Goal: Find specific page/section: Find specific page/section

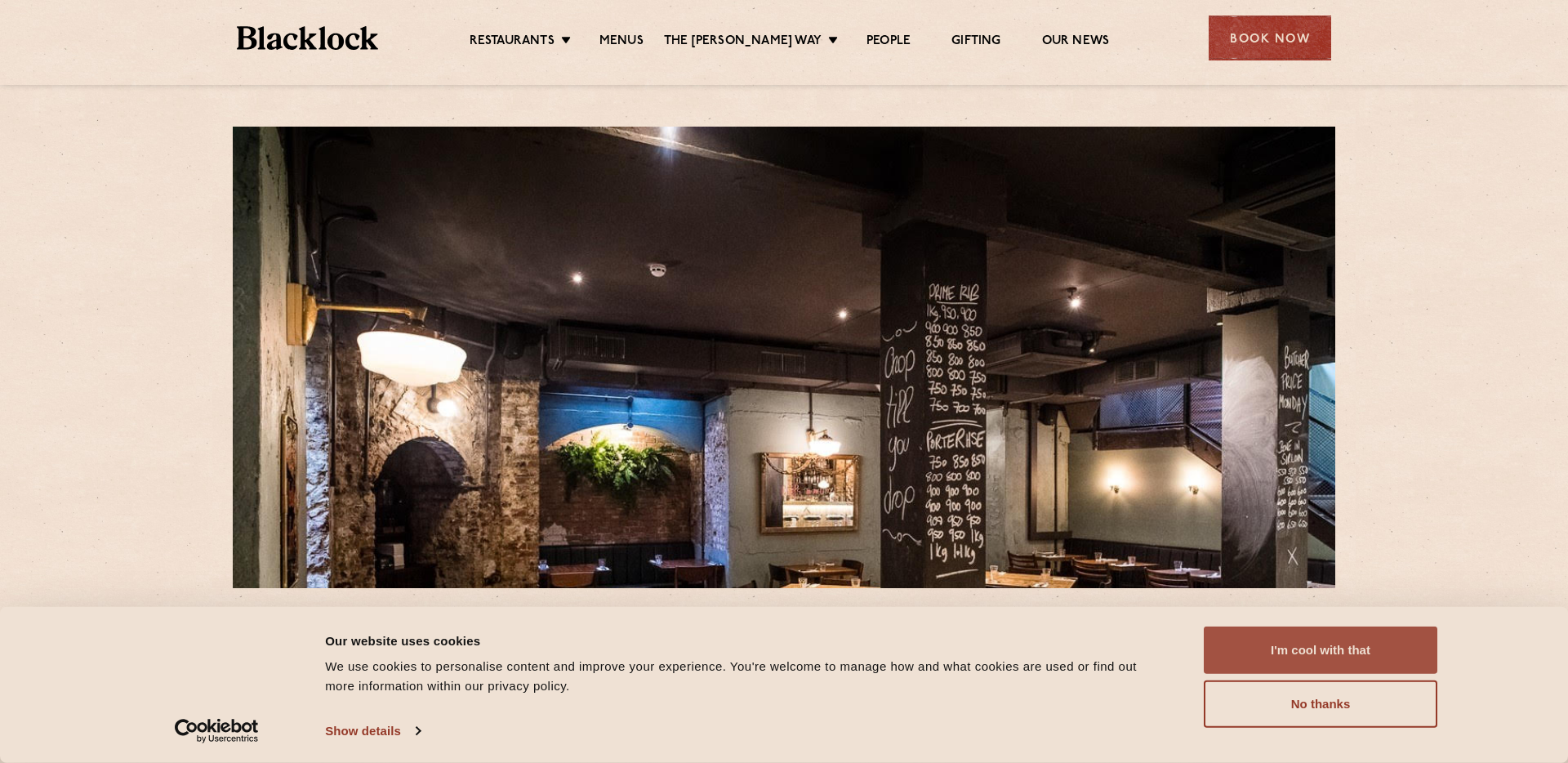
click at [1322, 648] on button "I'm cool with that" at bounding box center [1320, 650] width 234 height 47
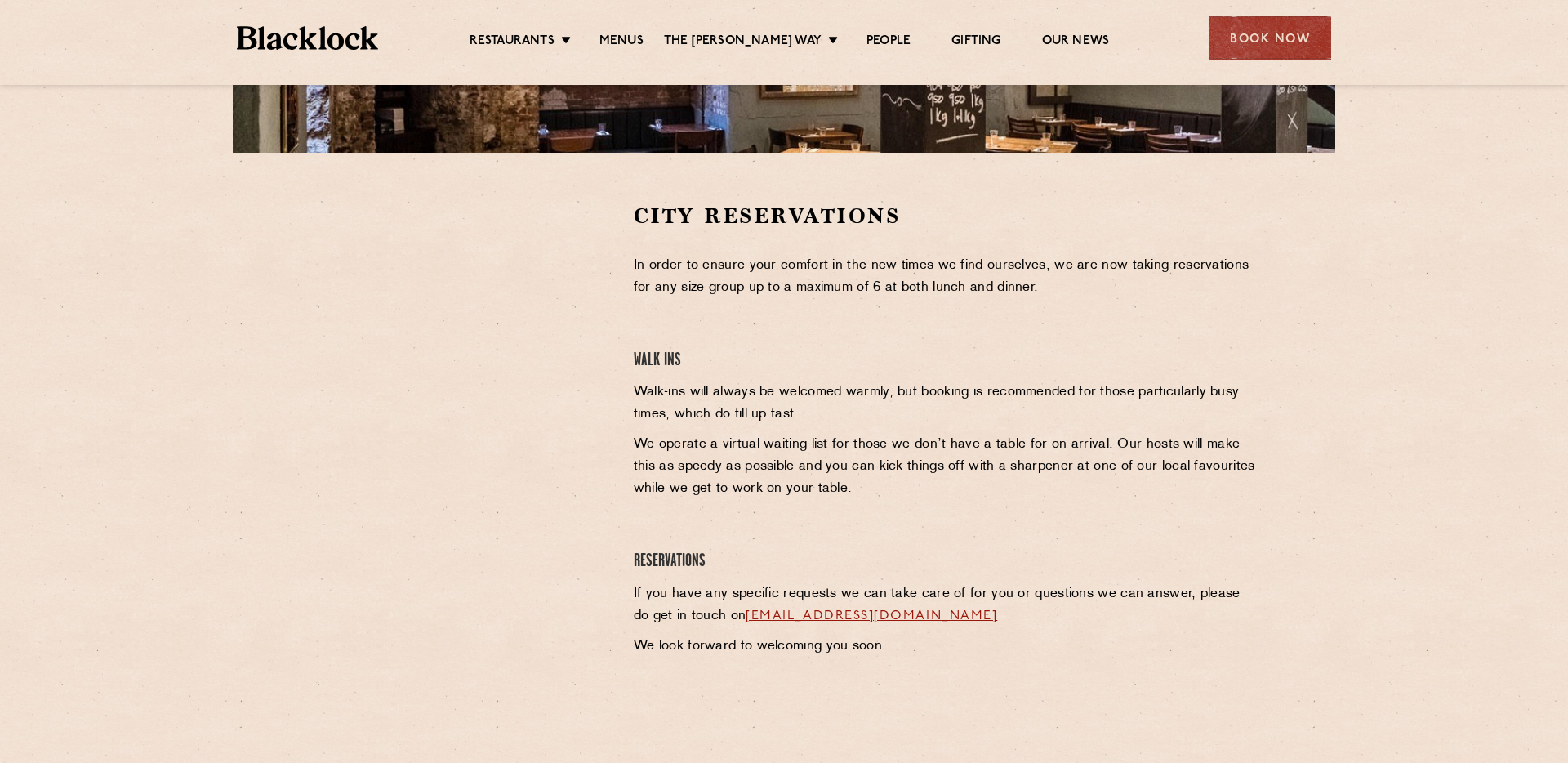
scroll to position [459, 0]
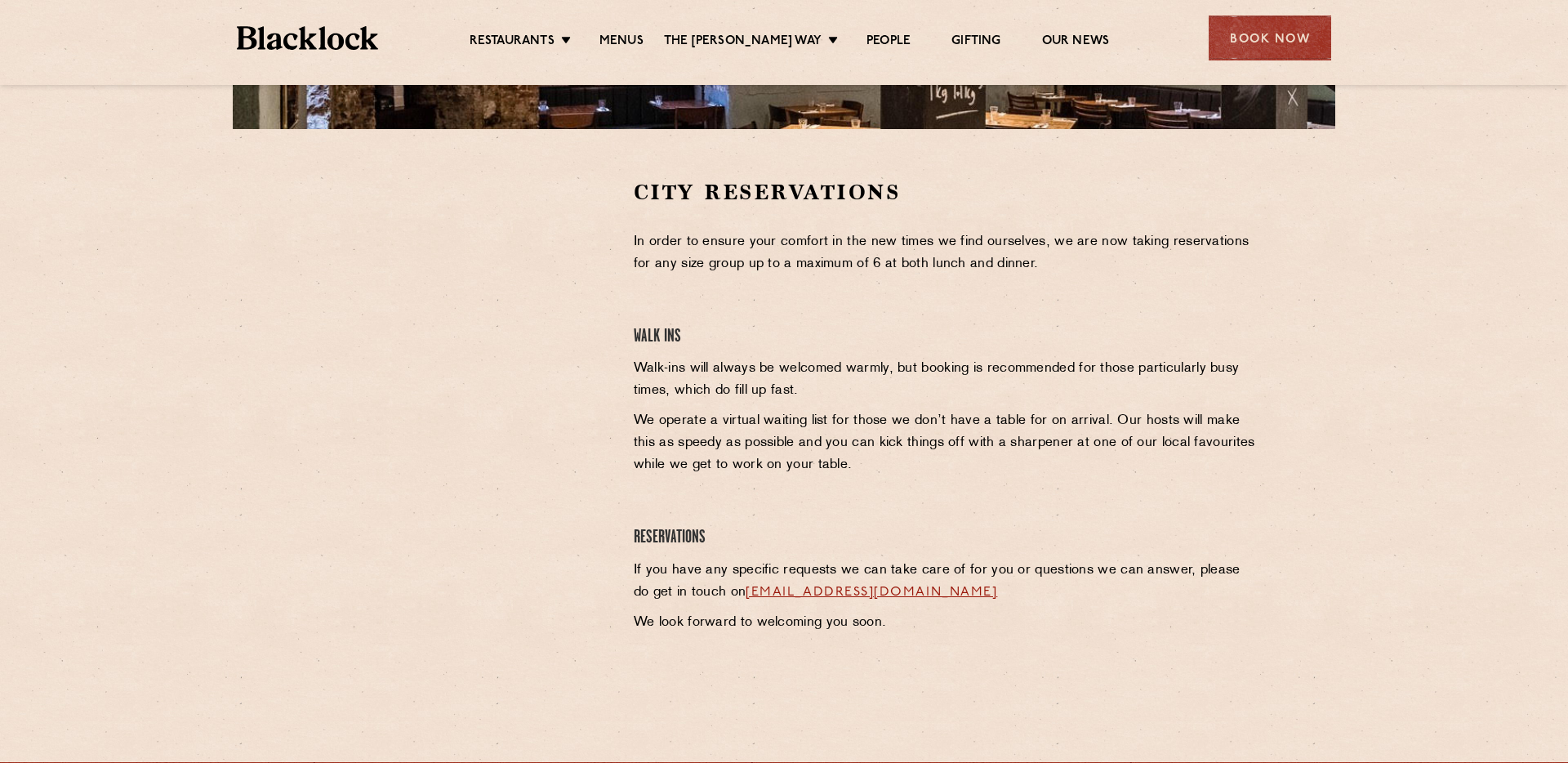
click at [284, 247] on section "City Reservations In order to ensure your comfort in the new times we find ours…" at bounding box center [784, 425] width 1568 height 592
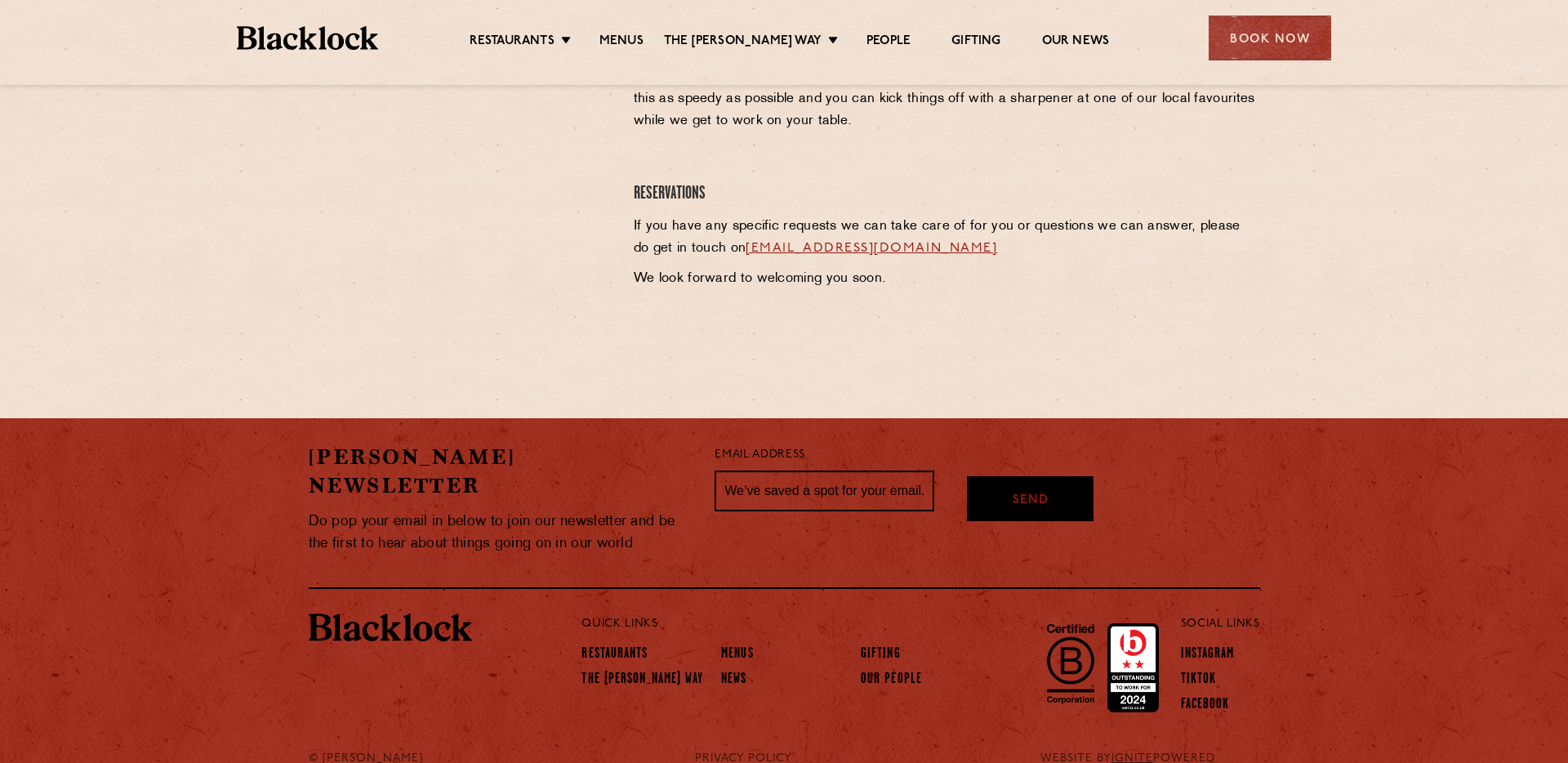
scroll to position [817, 0]
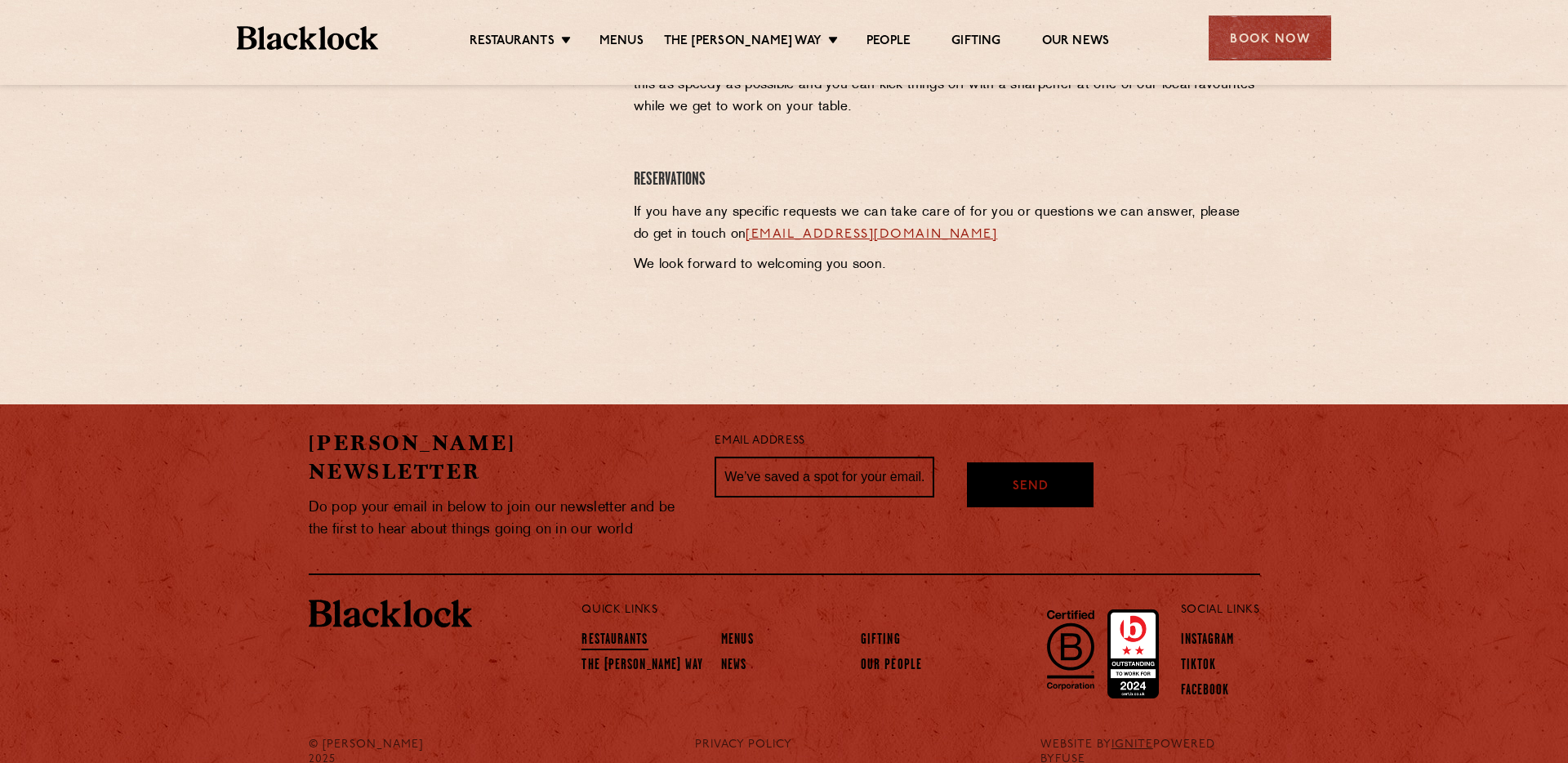
click at [628, 632] on link "Restaurants" at bounding box center [614, 641] width 66 height 18
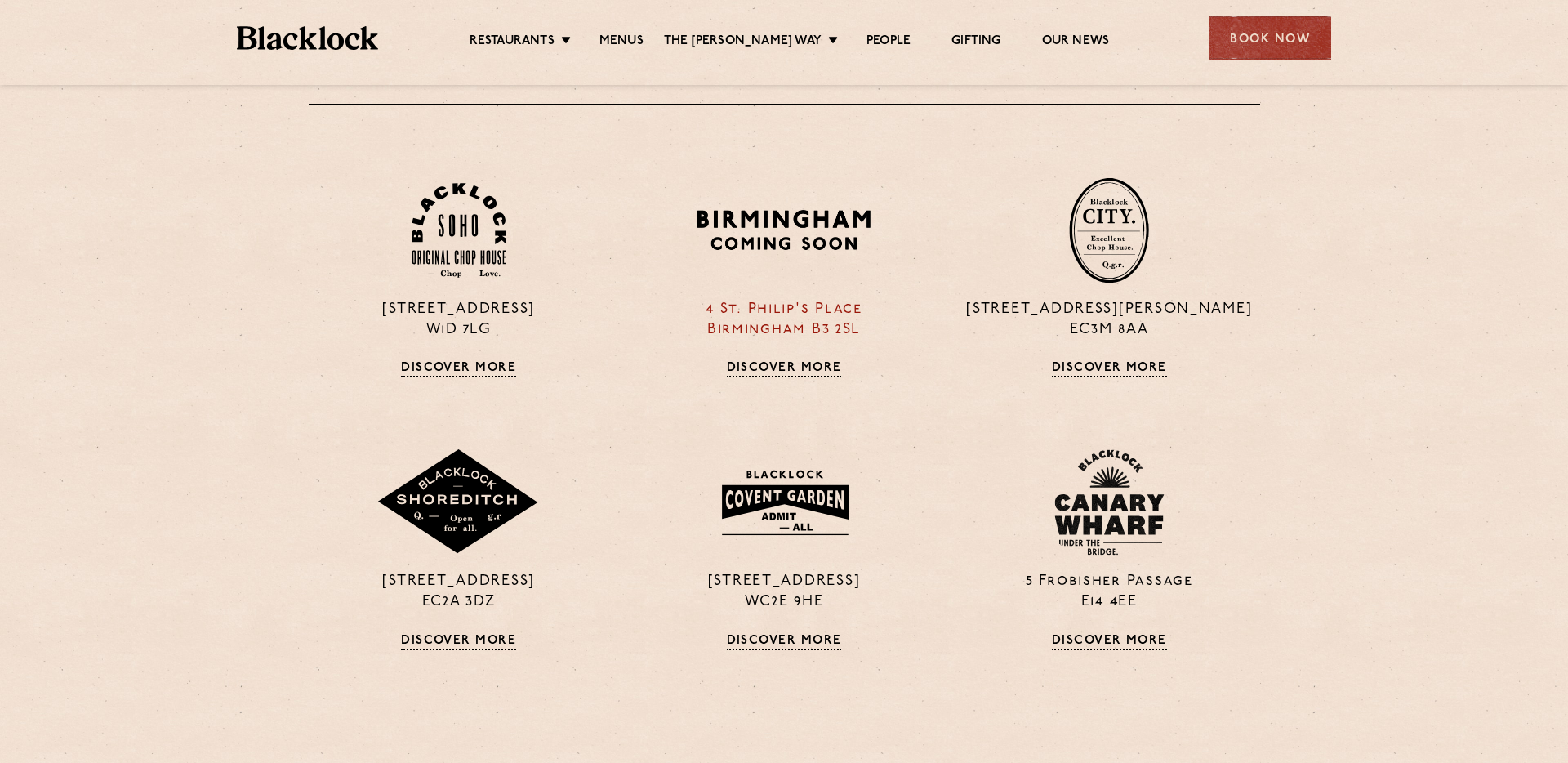
scroll to position [657, 0]
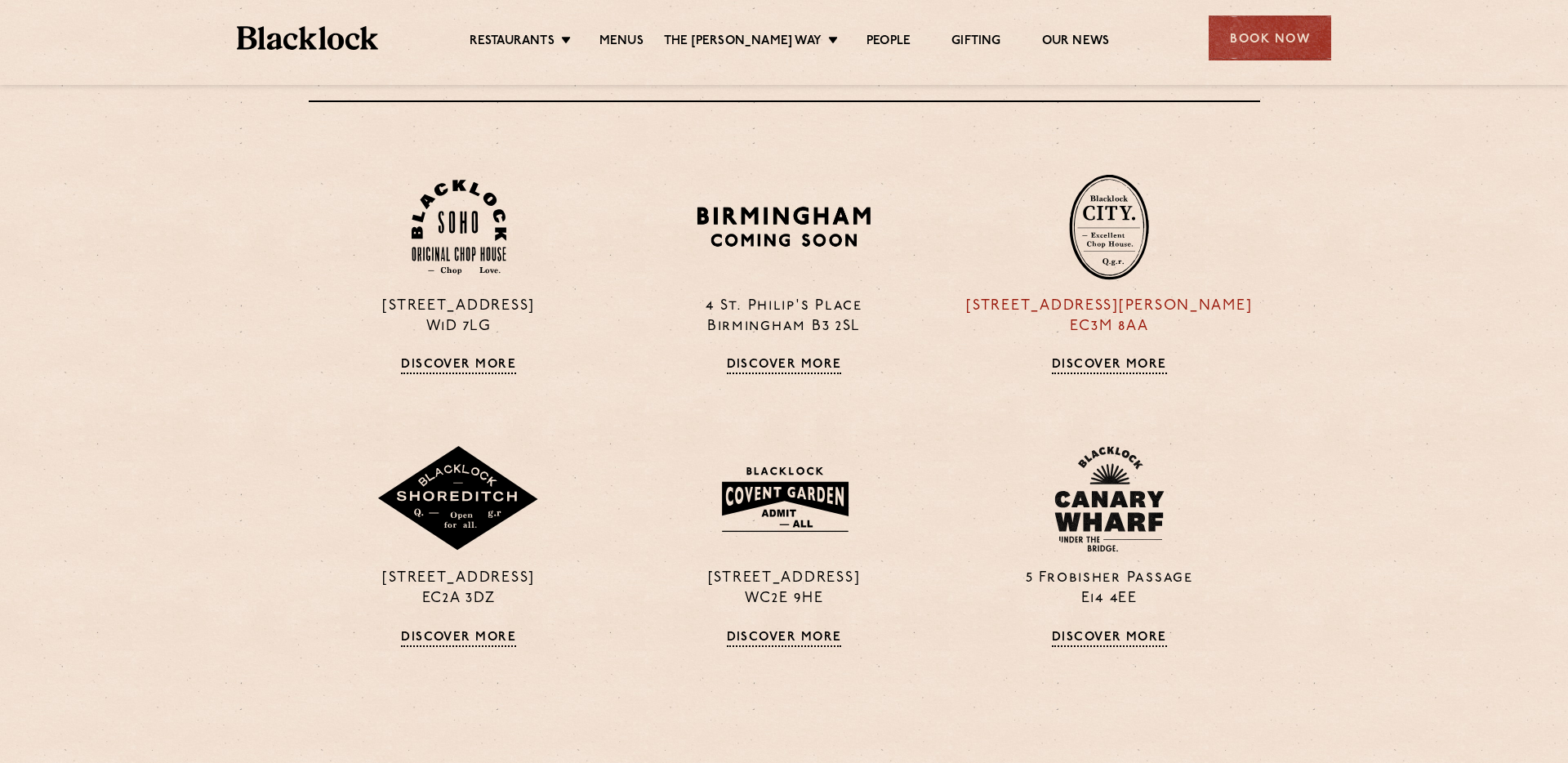
click at [1104, 306] on p "13 Philpot Lane EC3M 8AA" at bounding box center [1109, 317] width 301 height 41
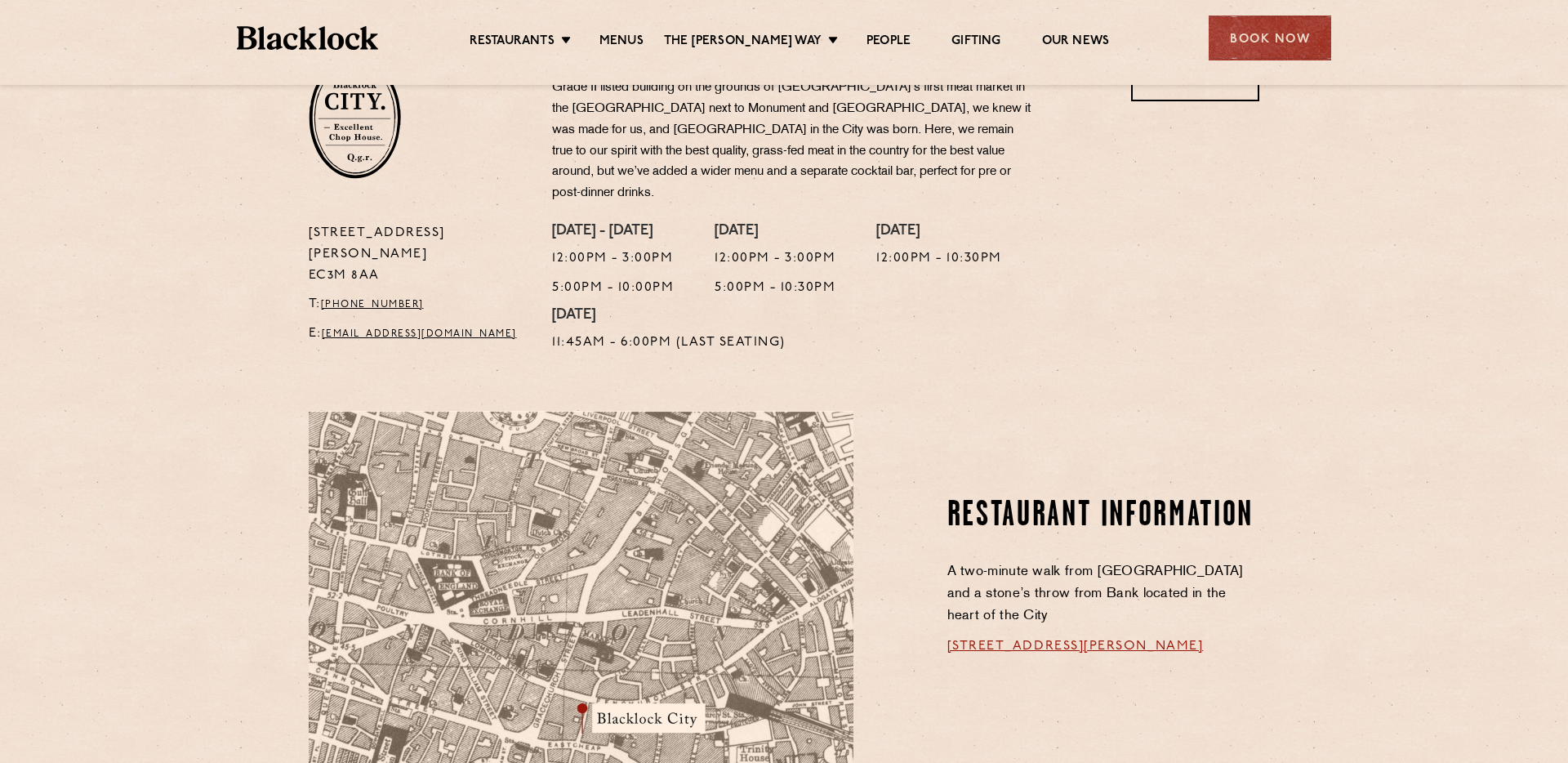
scroll to position [734, 0]
